Goal: Task Accomplishment & Management: Use online tool/utility

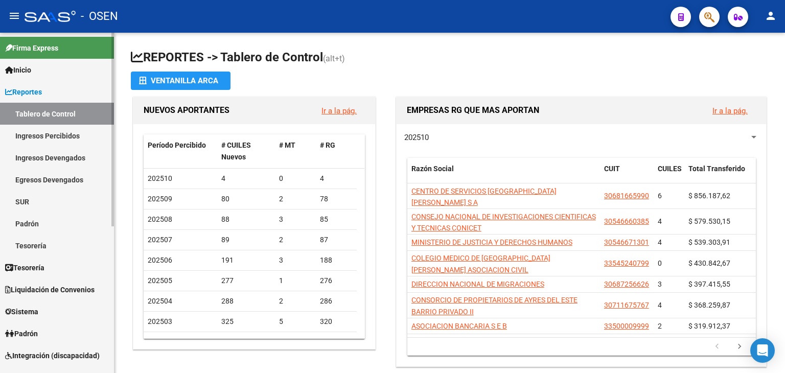
click at [55, 267] on link "Tesorería" at bounding box center [57, 267] width 114 height 22
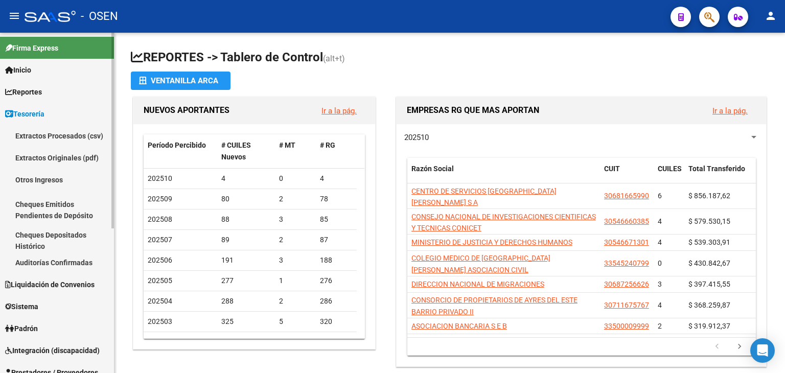
click at [65, 260] on link "Auditorías Confirmadas" at bounding box center [57, 262] width 114 height 22
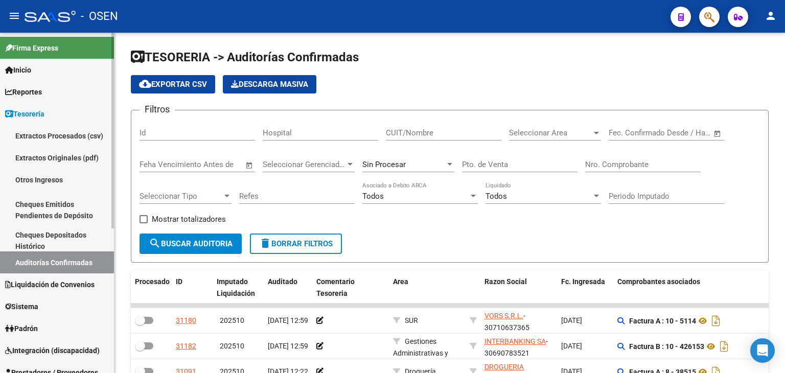
scroll to position [51, 0]
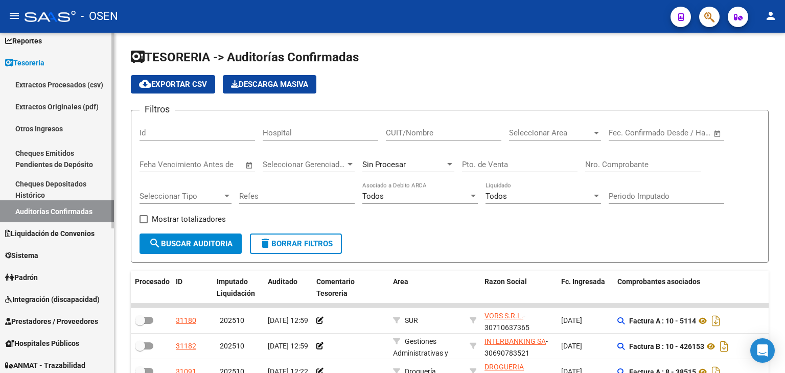
click at [40, 318] on span "Prestadores / Proveedores" at bounding box center [51, 321] width 93 height 11
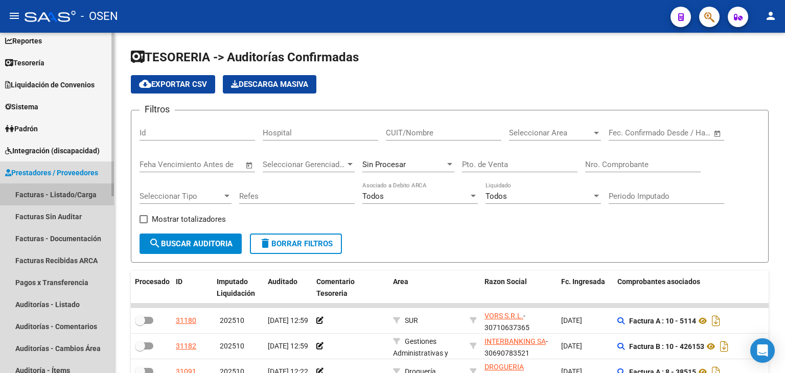
click at [63, 200] on link "Facturas - Listado/Carga" at bounding box center [57, 194] width 114 height 22
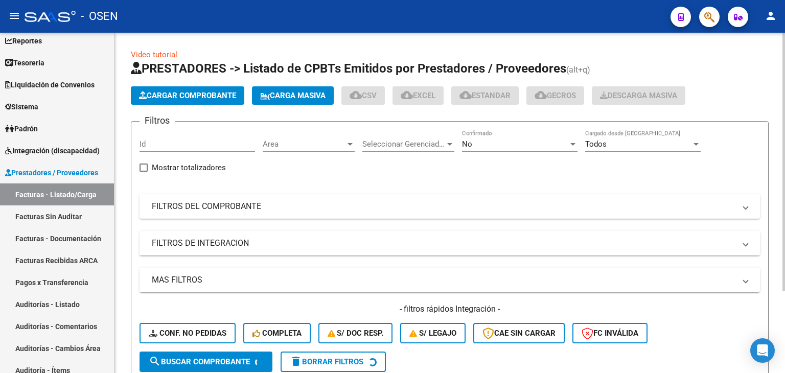
click at [573, 202] on mat-panel-title "FILTROS DEL COMPROBANTE" at bounding box center [443, 206] width 583 height 11
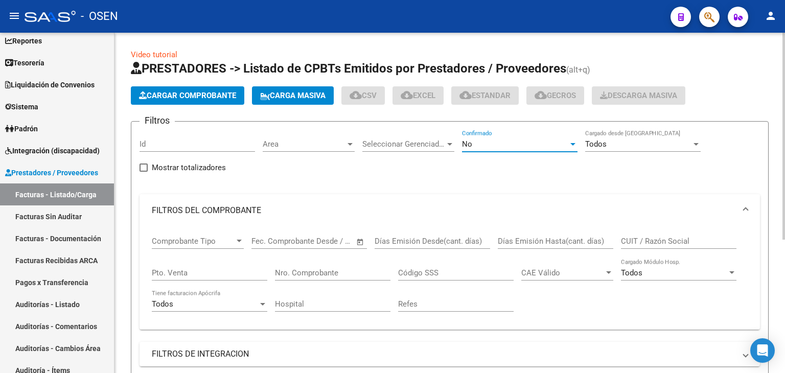
click at [471, 141] on span "No" at bounding box center [467, 143] width 10 height 9
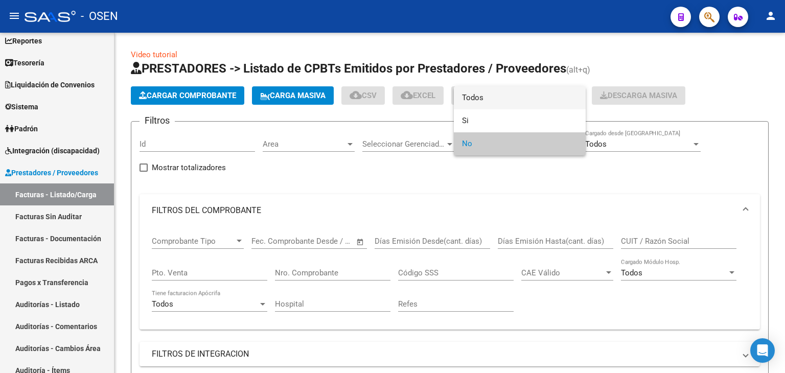
click at [470, 103] on span "Todos" at bounding box center [519, 97] width 115 height 23
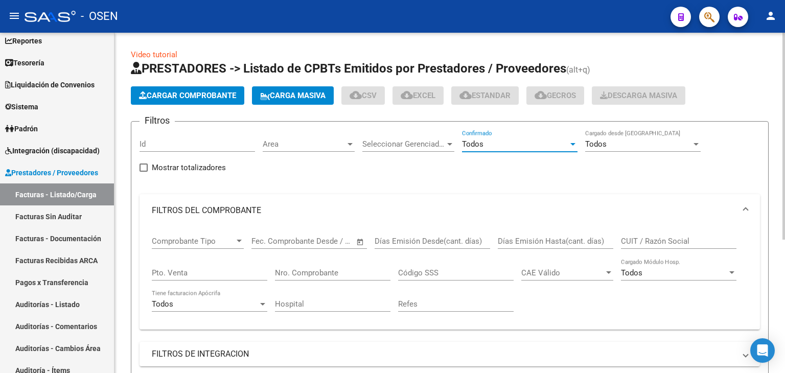
click at [650, 234] on div "CUIT / Razón Social" at bounding box center [678, 238] width 115 height 22
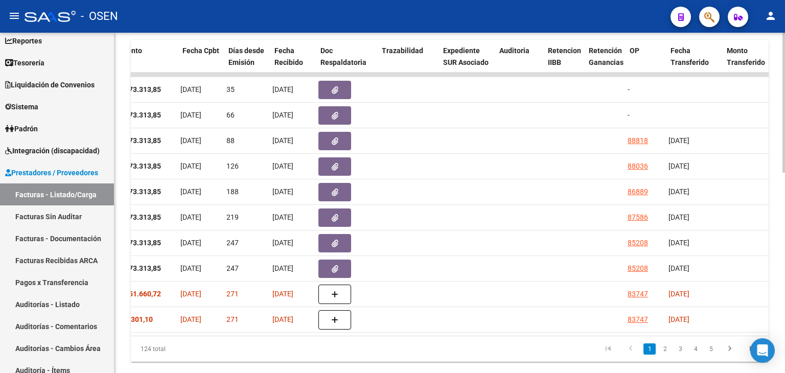
scroll to position [0, 483]
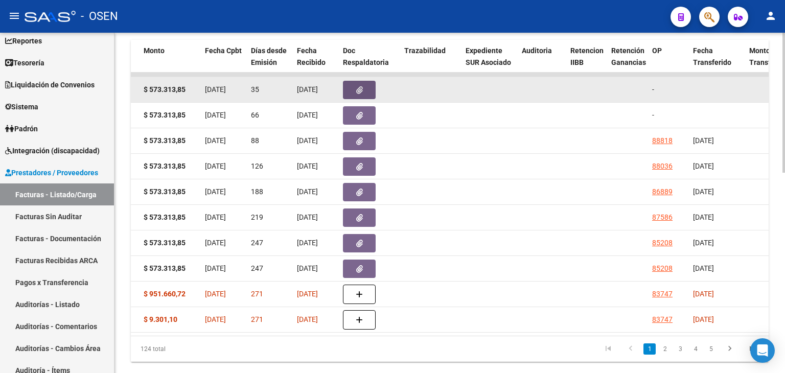
click at [353, 91] on button "button" at bounding box center [359, 90] width 33 height 18
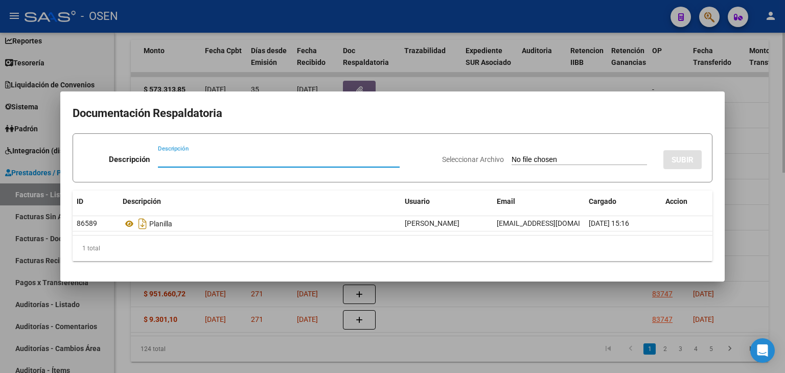
click at [267, 349] on div at bounding box center [392, 186] width 785 height 373
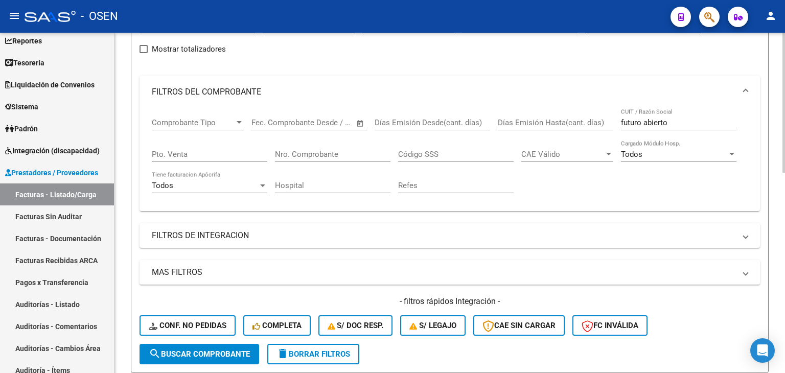
scroll to position [118, 0]
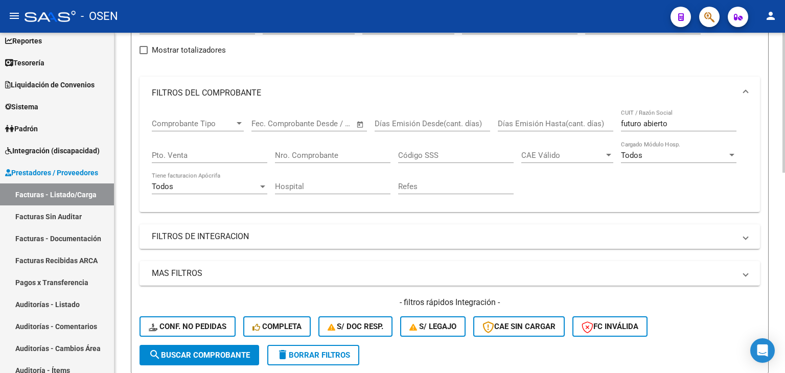
click at [740, 87] on div "Video tutorial PRESTADORES -> Listado de CPBTs Emitidos por Prestadores / Prove…" at bounding box center [450, 325] width 673 height 821
click at [635, 121] on input "futuro abierto" at bounding box center [678, 123] width 115 height 9
type input "30697586942"
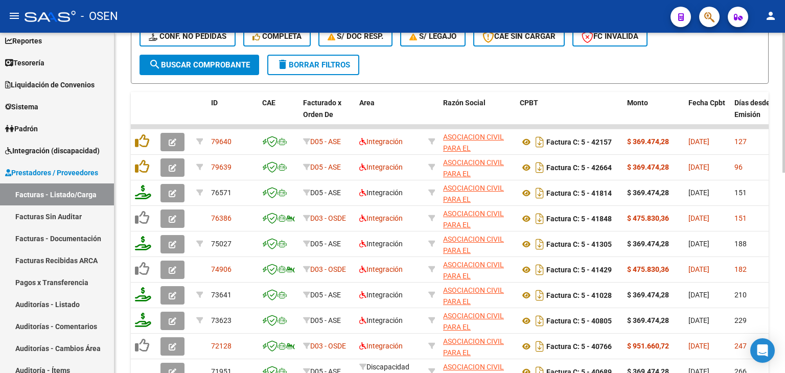
drag, startPoint x: 411, startPoint y: 53, endPoint x: 413, endPoint y: 76, distance: 23.6
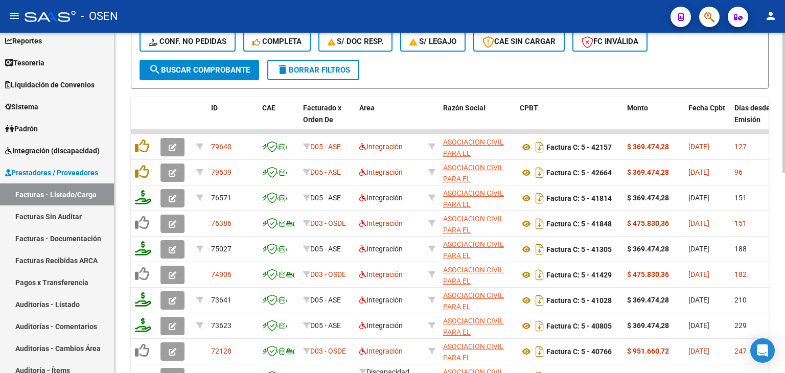
scroll to position [392, 0]
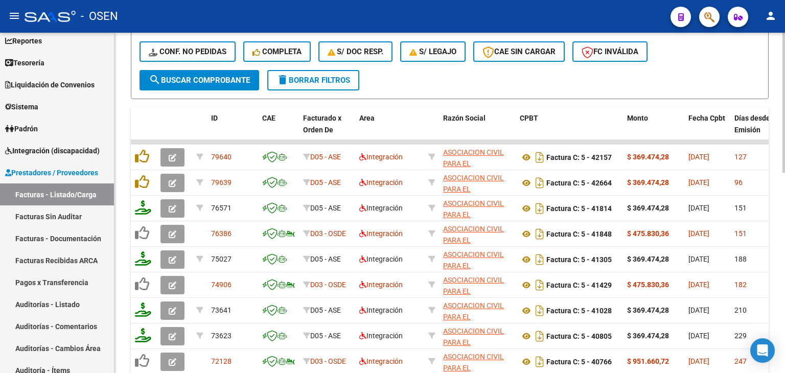
drag, startPoint x: 433, startPoint y: 76, endPoint x: 437, endPoint y: 82, distance: 7.4
drag, startPoint x: 407, startPoint y: 89, endPoint x: 407, endPoint y: 97, distance: 7.2
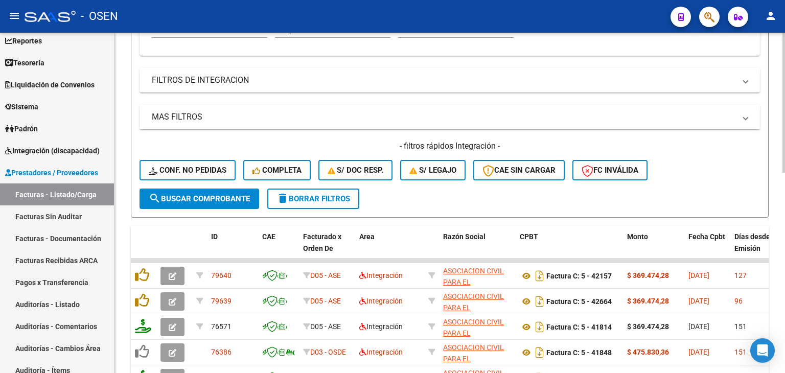
scroll to position [250, 0]
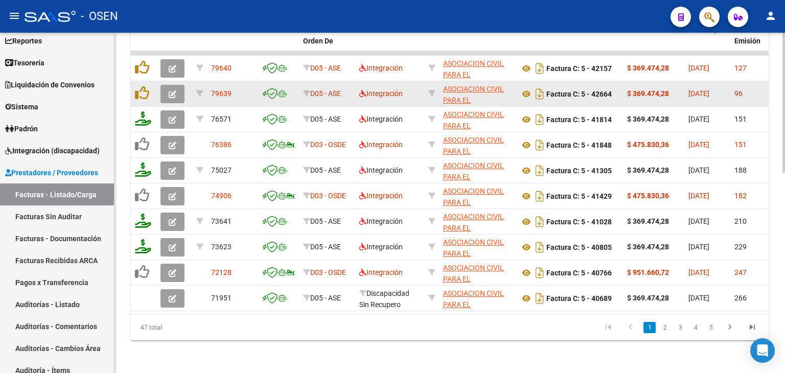
drag, startPoint x: 577, startPoint y: 61, endPoint x: 580, endPoint y: 91, distance: 29.7
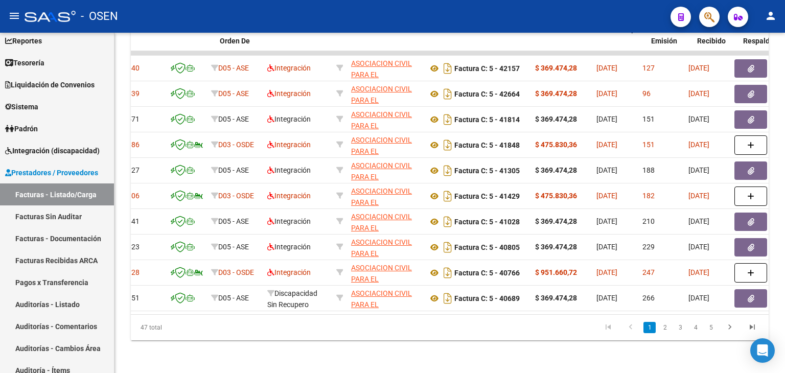
scroll to position [0, 83]
